Goal: Complete application form: Complete application form

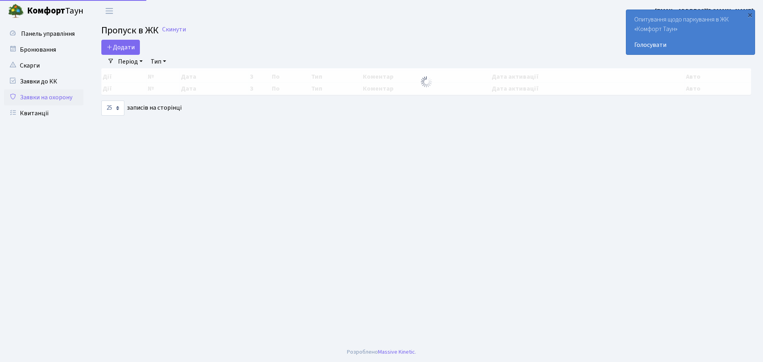
select select "25"
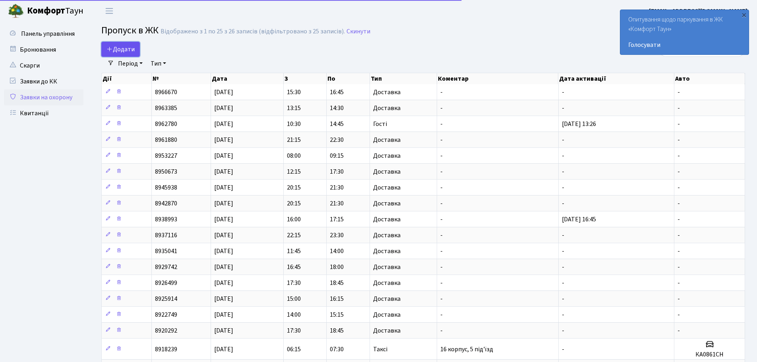
click at [118, 44] on link "Додати" at bounding box center [120, 49] width 39 height 15
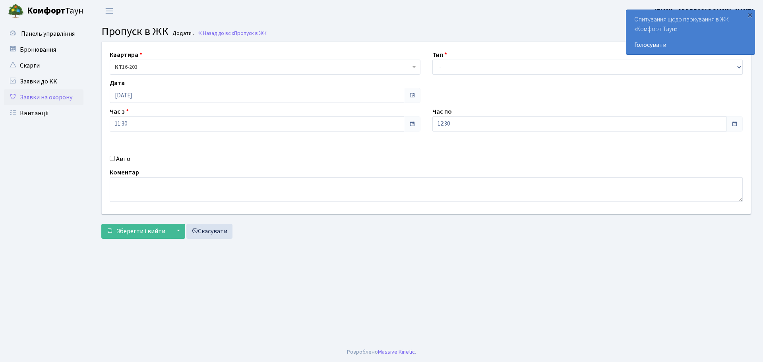
click at [467, 52] on div "Тип - Доставка Таксі Гості Сервіс" at bounding box center [588, 62] width 323 height 25
click at [473, 65] on select "- Доставка Таксі Гості Сервіс" at bounding box center [588, 67] width 311 height 15
select select "1"
click at [433, 60] on select "- Доставка Таксі Гості Сервіс" at bounding box center [588, 67] width 311 height 15
click at [116, 158] on label "Авто" at bounding box center [123, 159] width 14 height 10
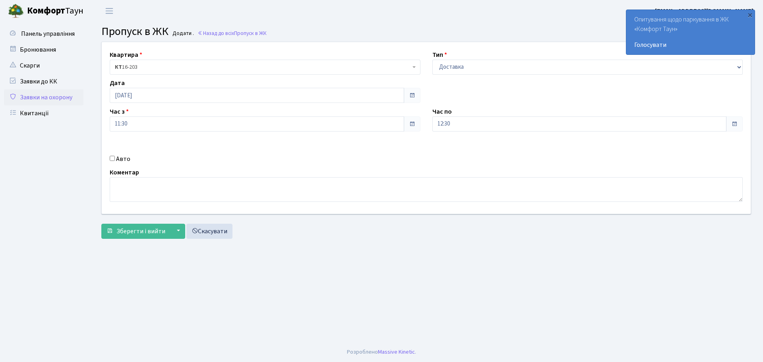
click at [115, 158] on input "Авто" at bounding box center [112, 158] width 5 height 5
checkbox input "true"
type input "Ф"
type input "КА4812РВ"
click at [129, 239] on div "Квартира <b>КТ</b>&nbsp;&nbsp;&nbsp;&nbsp;16-203 КТ 16-203 Тип - Доставка Таксі…" at bounding box center [426, 142] width 662 height 201
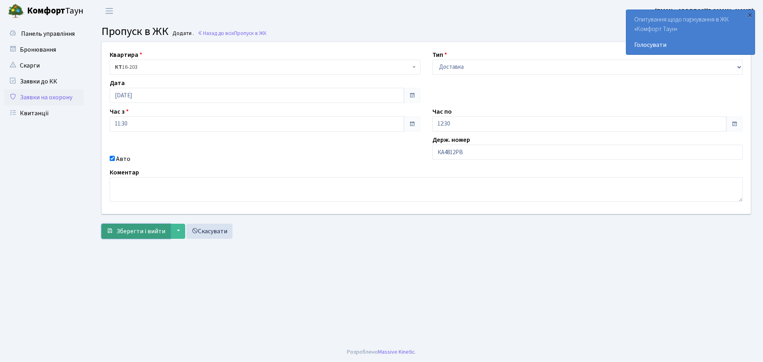
click at [130, 235] on span "Зберегти і вийти" at bounding box center [140, 231] width 49 height 9
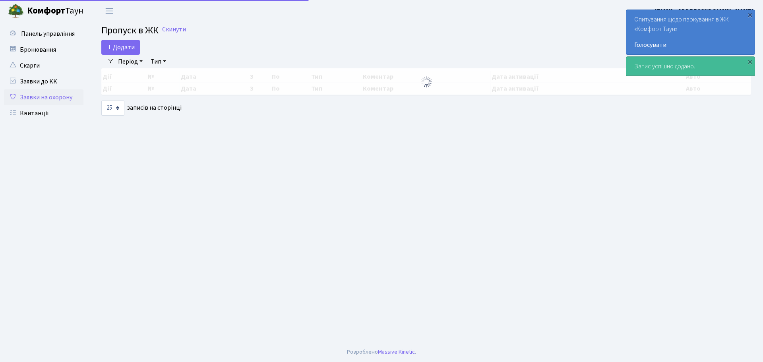
select select "25"
